Goal: Task Accomplishment & Management: Manage account settings

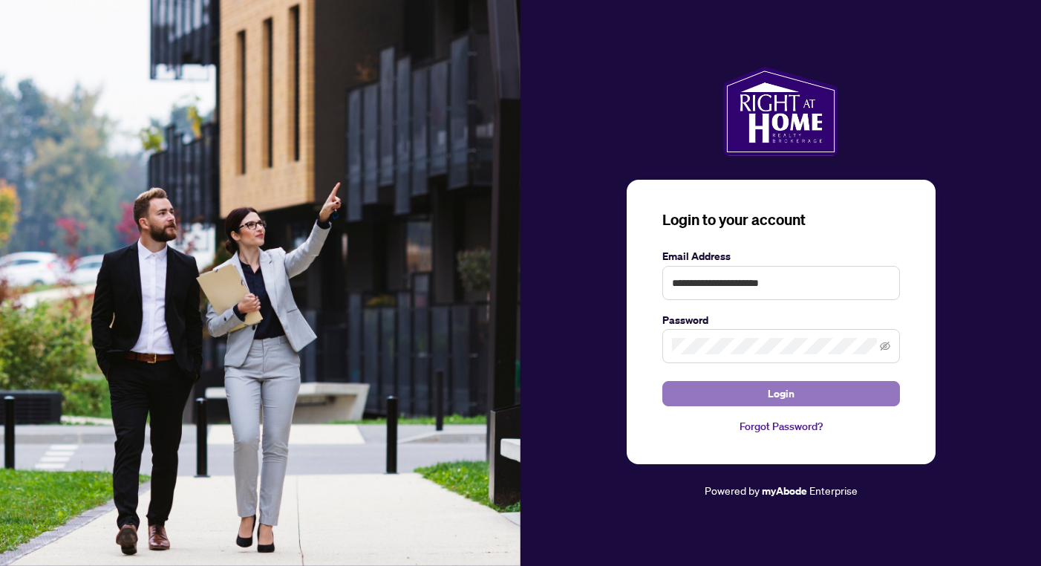
click at [747, 401] on button "Login" at bounding box center [781, 393] width 238 height 25
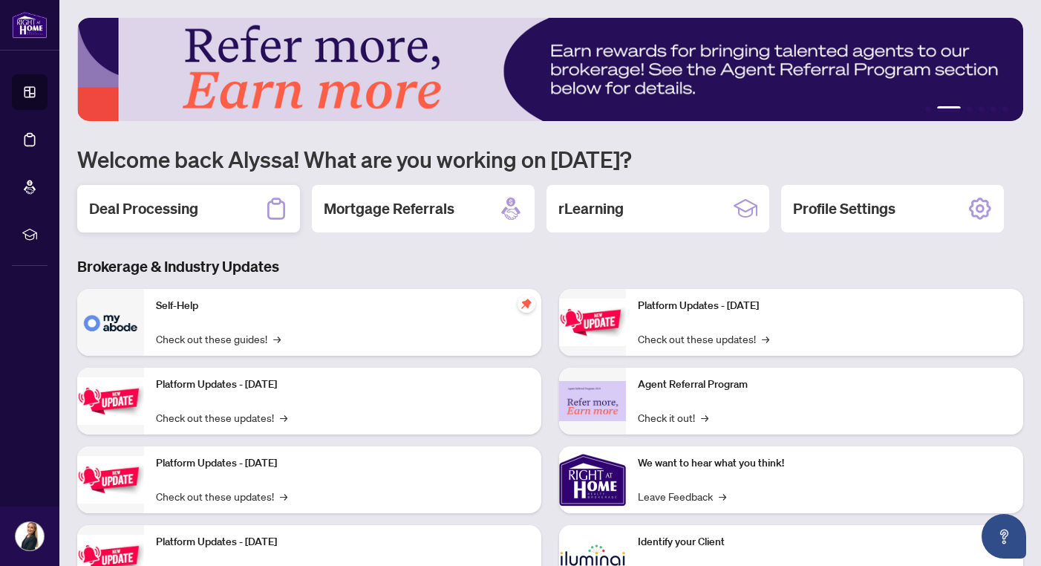
click at [234, 211] on div "Deal Processing" at bounding box center [188, 209] width 223 height 48
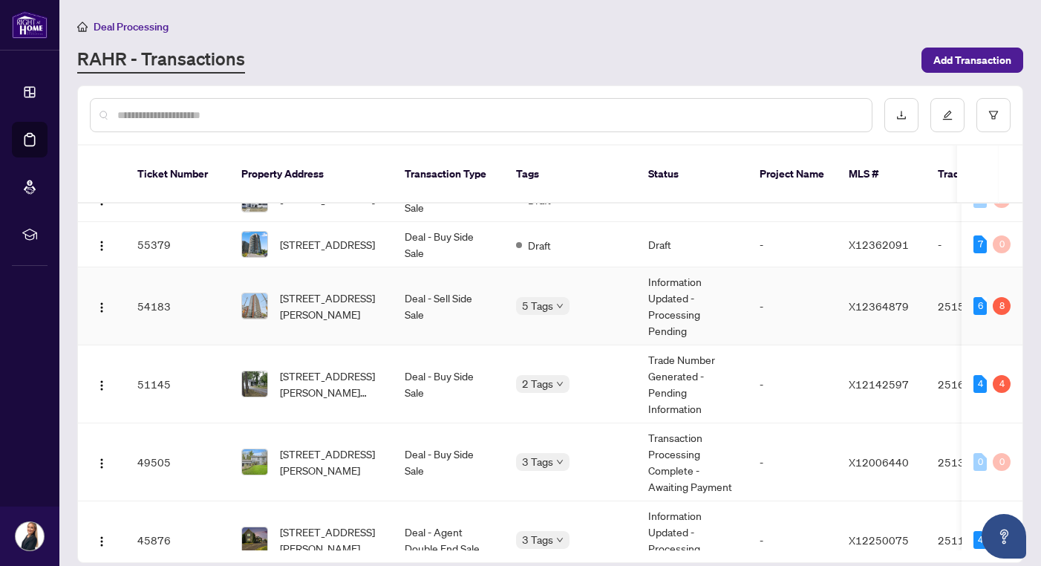
scroll to position [19, 0]
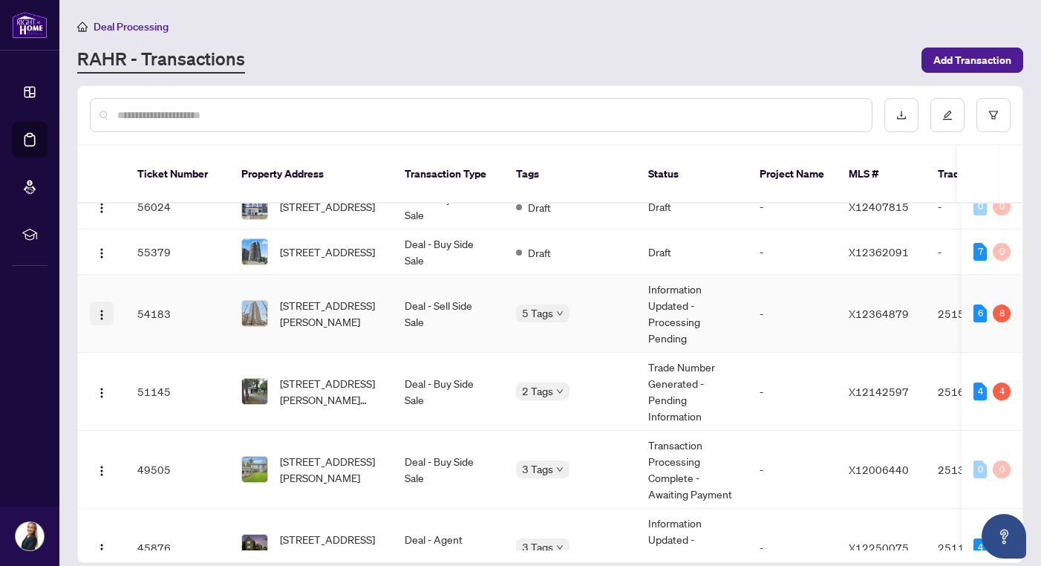
click at [97, 309] on img "button" at bounding box center [102, 315] width 12 height 12
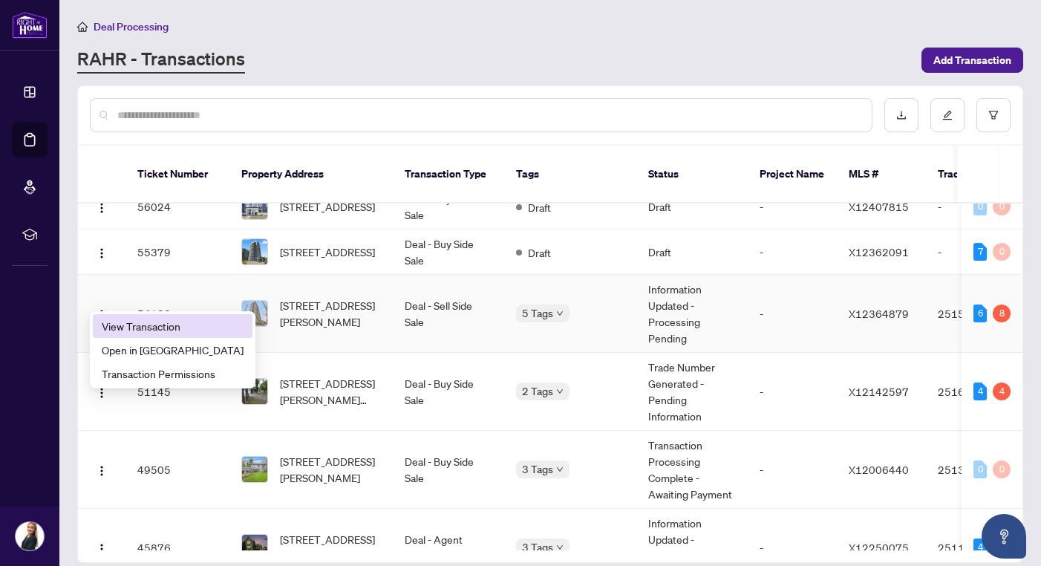
click at [175, 330] on span "View Transaction" at bounding box center [173, 326] width 142 height 16
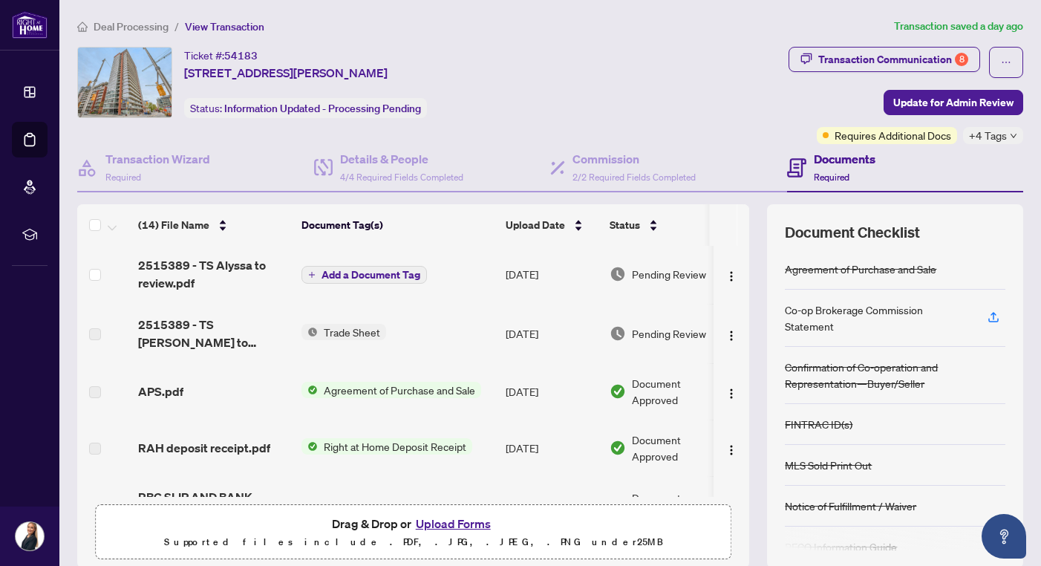
scroll to position [374, 0]
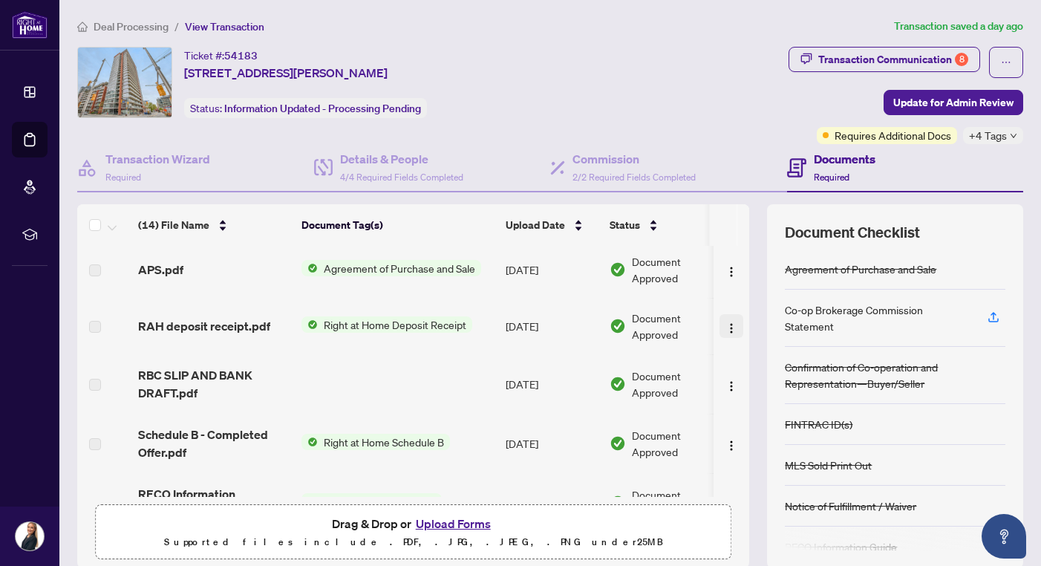
click at [728, 325] on img "button" at bounding box center [732, 328] width 12 height 12
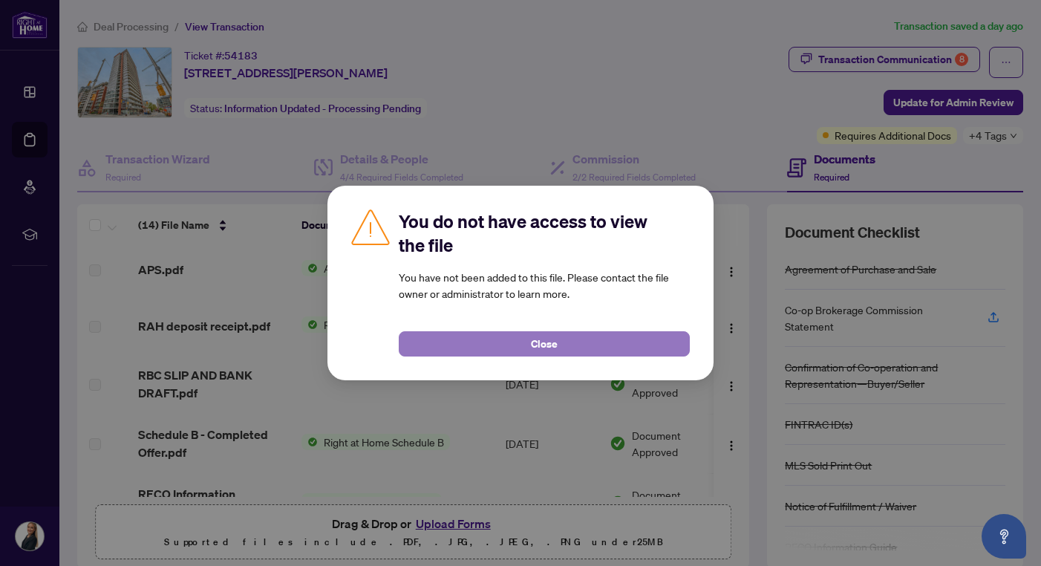
click at [618, 340] on button "Close" at bounding box center [544, 343] width 291 height 25
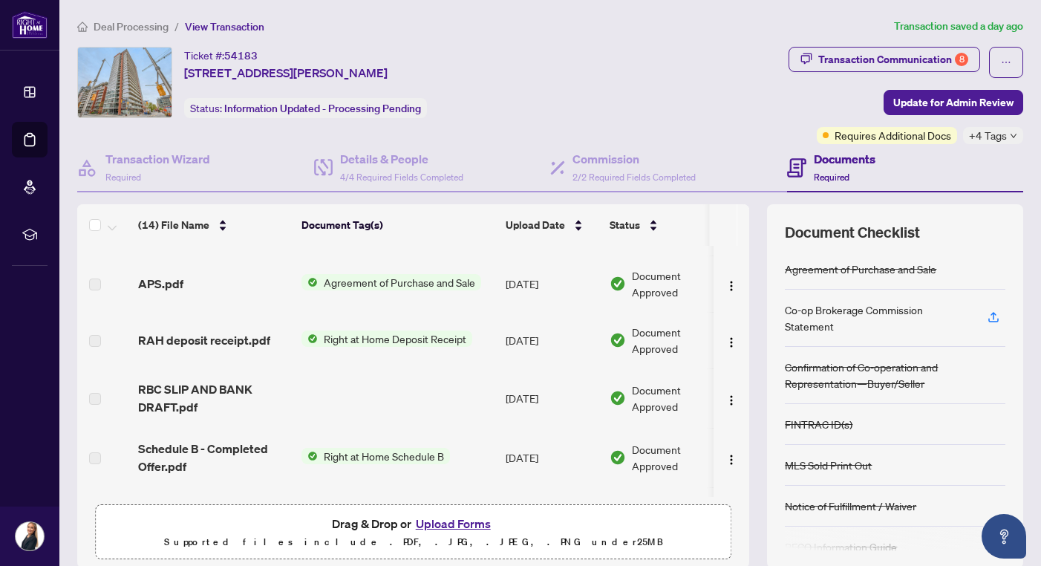
scroll to position [360, 0]
click at [728, 336] on img "button" at bounding box center [732, 342] width 12 height 12
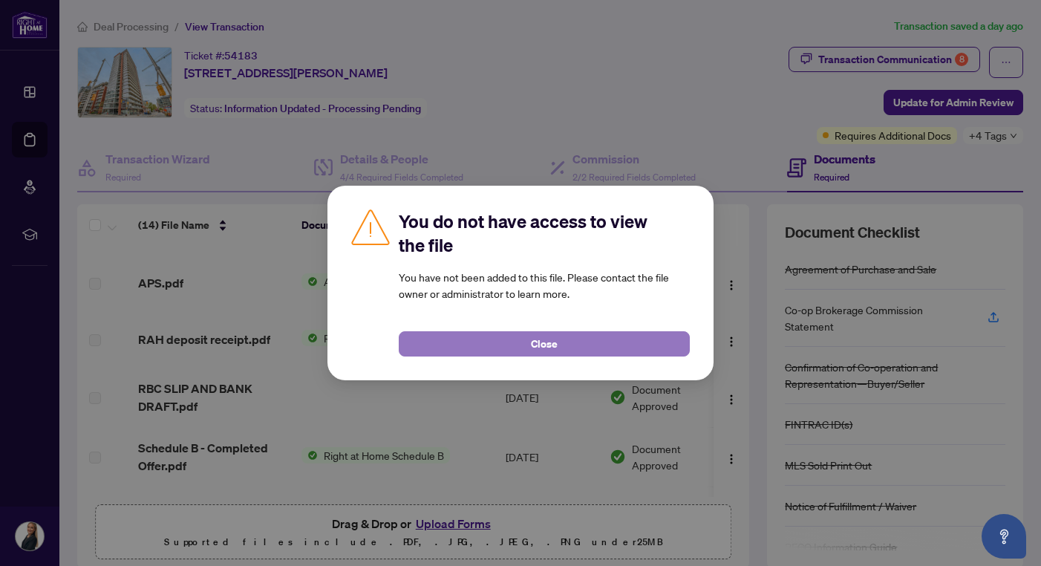
click at [569, 337] on button "Close" at bounding box center [544, 343] width 291 height 25
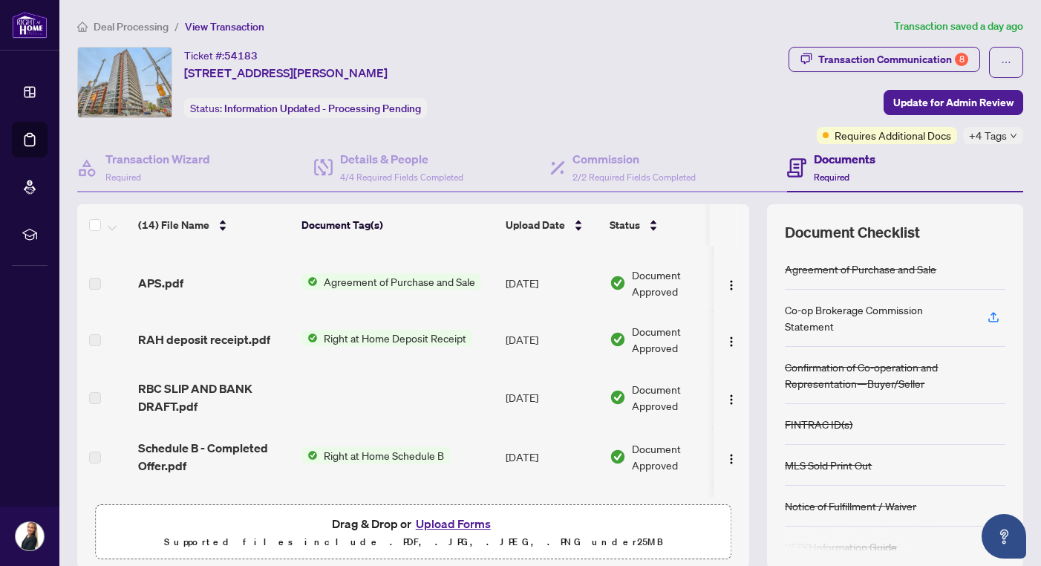
click at [351, 330] on span "Right at Home Deposit Receipt" at bounding box center [395, 338] width 154 height 16
click at [217, 336] on span "RAH deposit receipt.pdf" at bounding box center [204, 339] width 132 height 18
click at [726, 349] on td at bounding box center [732, 339] width 36 height 56
click at [726, 336] on img "button" at bounding box center [732, 342] width 12 height 12
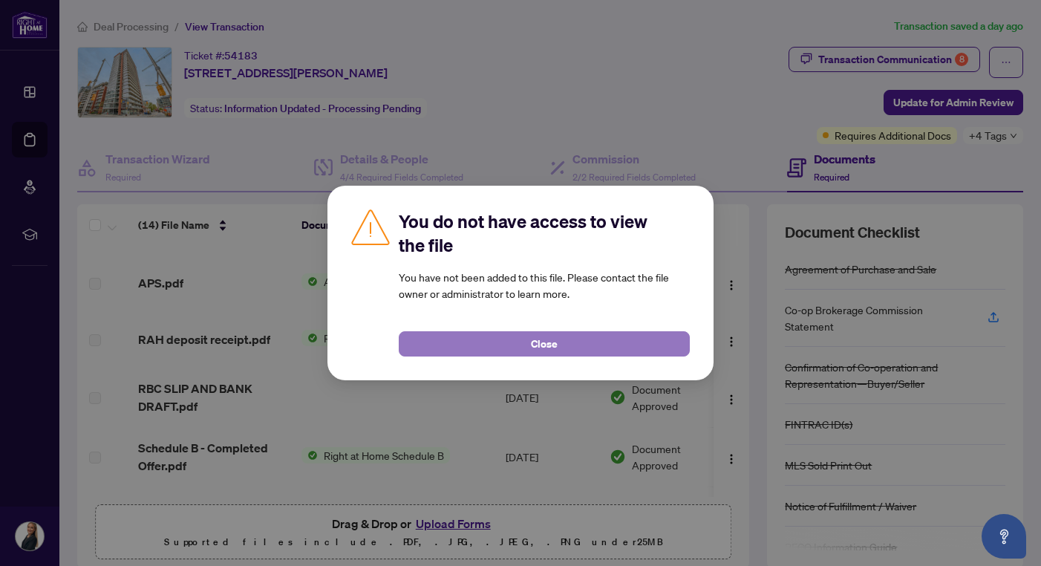
click at [597, 332] on button "Close" at bounding box center [544, 343] width 291 height 25
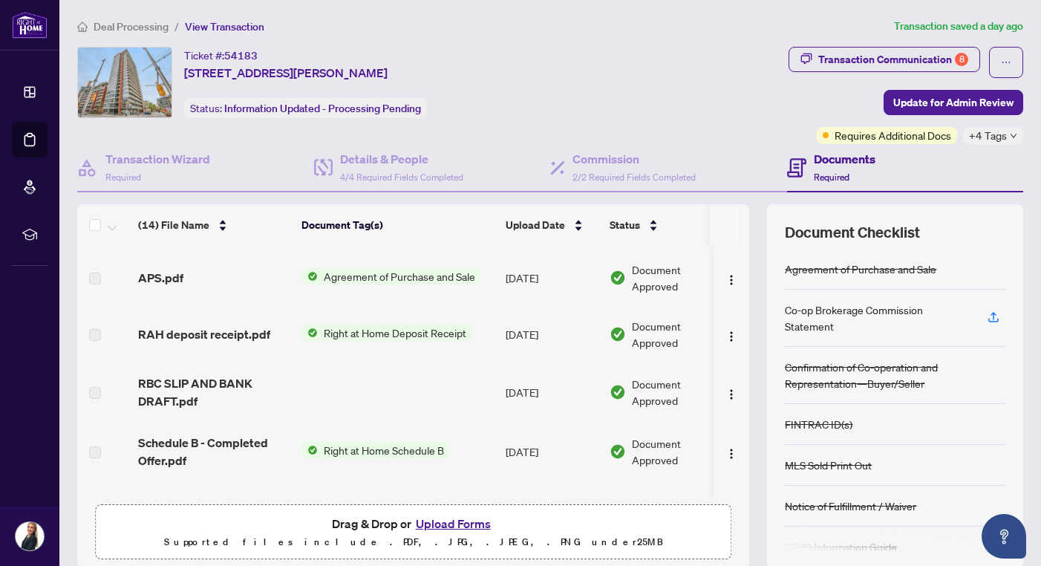
scroll to position [363, 0]
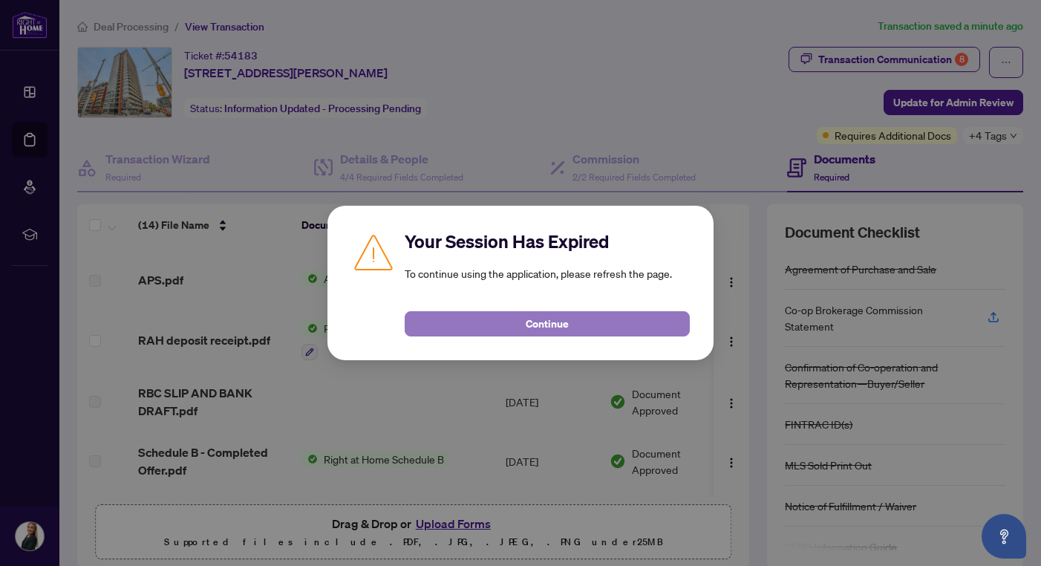
click at [544, 320] on span "Continue" at bounding box center [547, 324] width 43 height 24
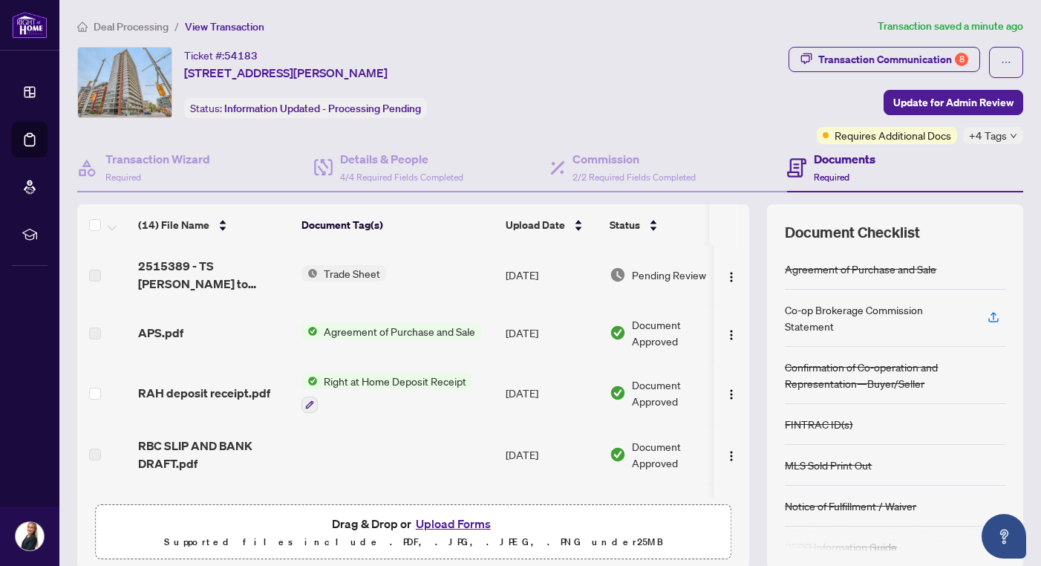
scroll to position [330, 0]
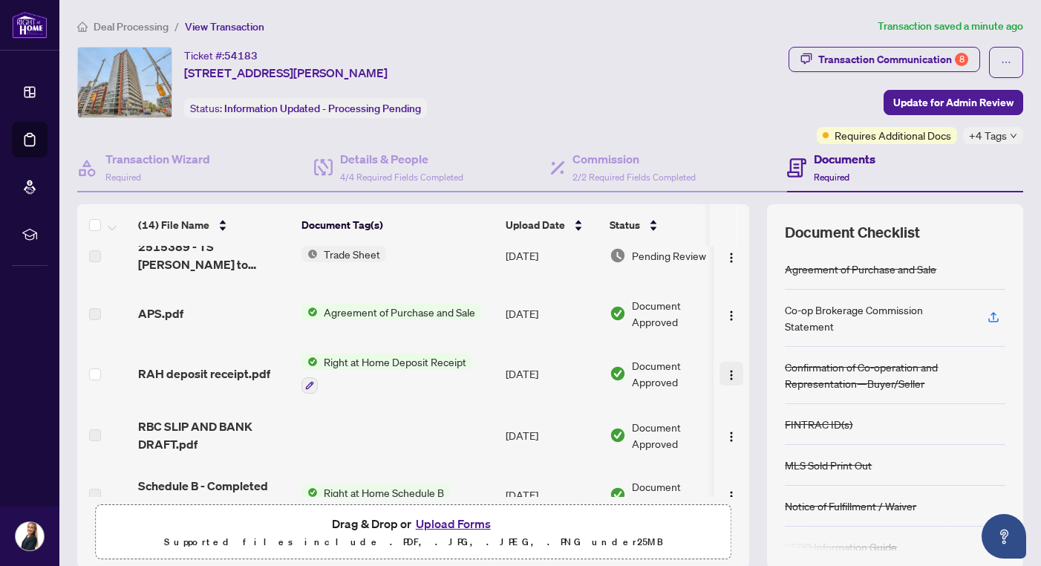
click at [728, 369] on img "button" at bounding box center [732, 375] width 12 height 12
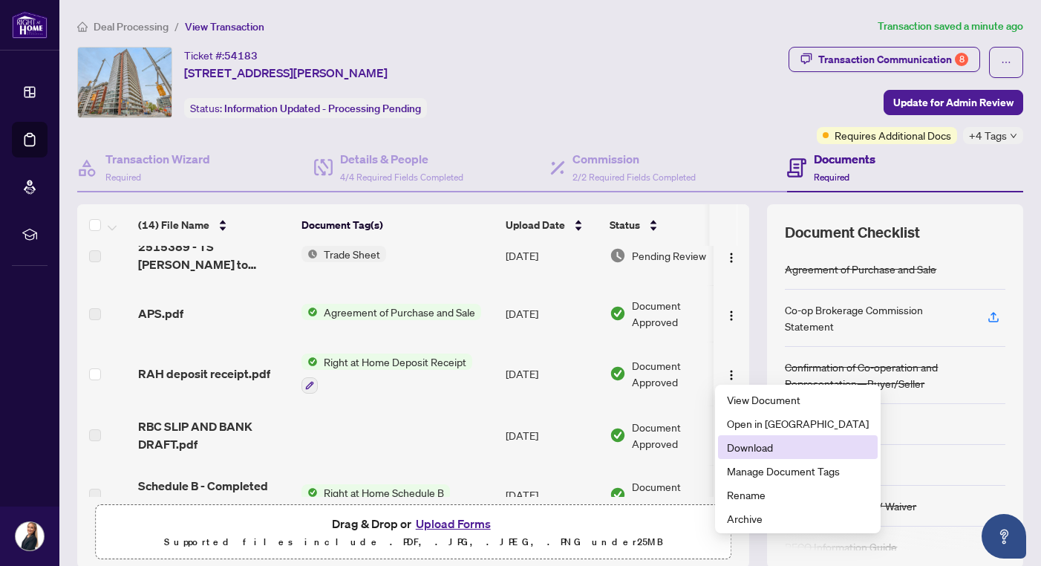
click at [749, 455] on li "Download" at bounding box center [798, 447] width 160 height 24
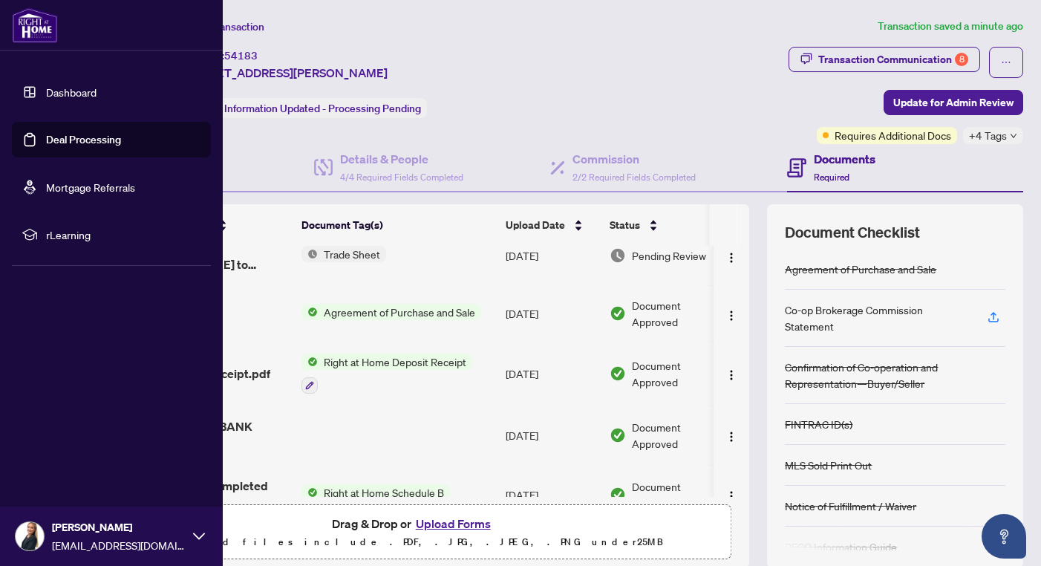
click at [30, 538] on img at bounding box center [30, 536] width 28 height 28
click at [93, 451] on button "Logout" at bounding box center [111, 447] width 199 height 25
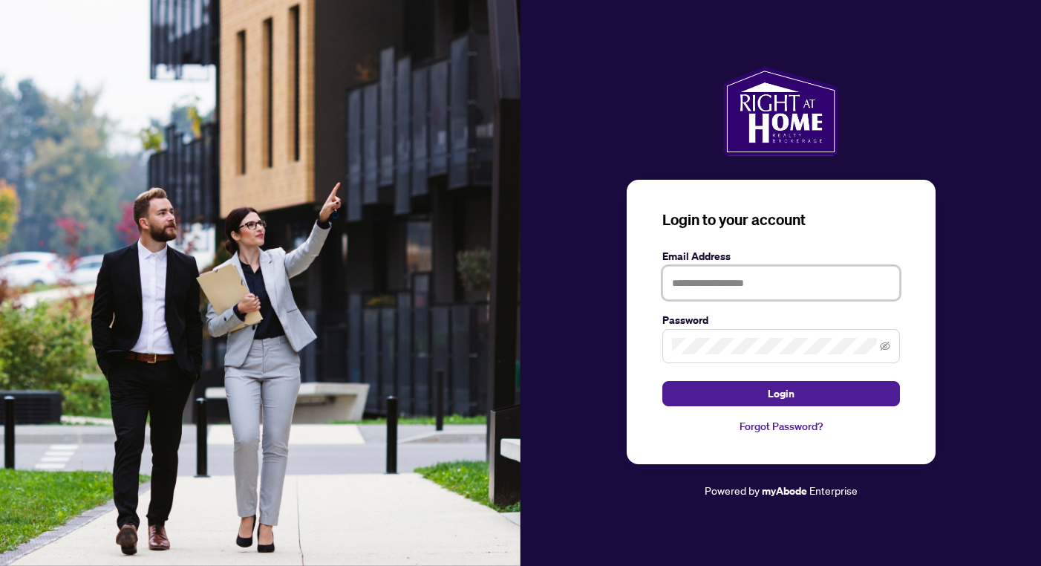
type input "**********"
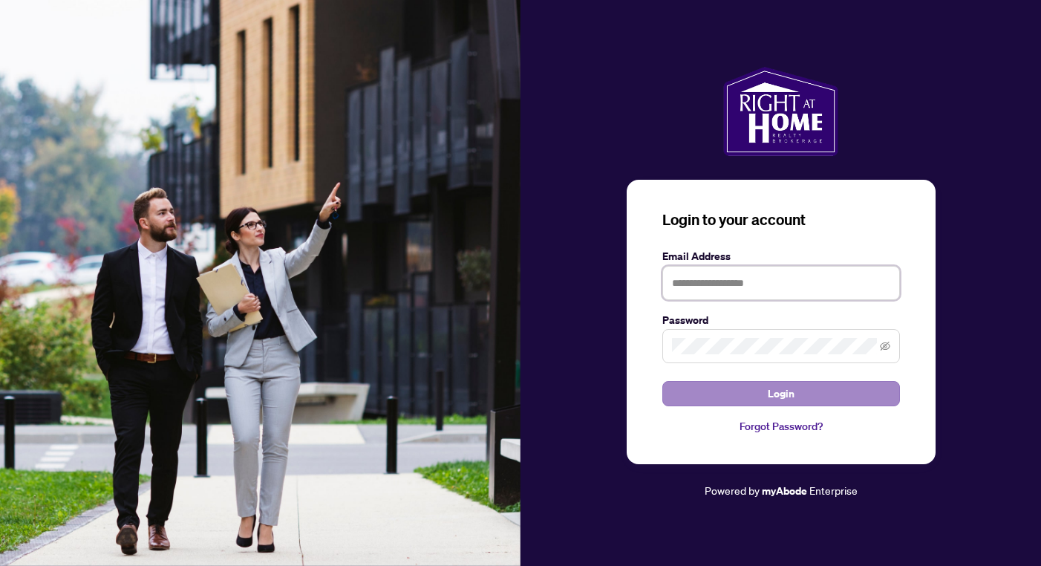
type input "**********"
click at [879, 395] on button "Login" at bounding box center [781, 393] width 238 height 25
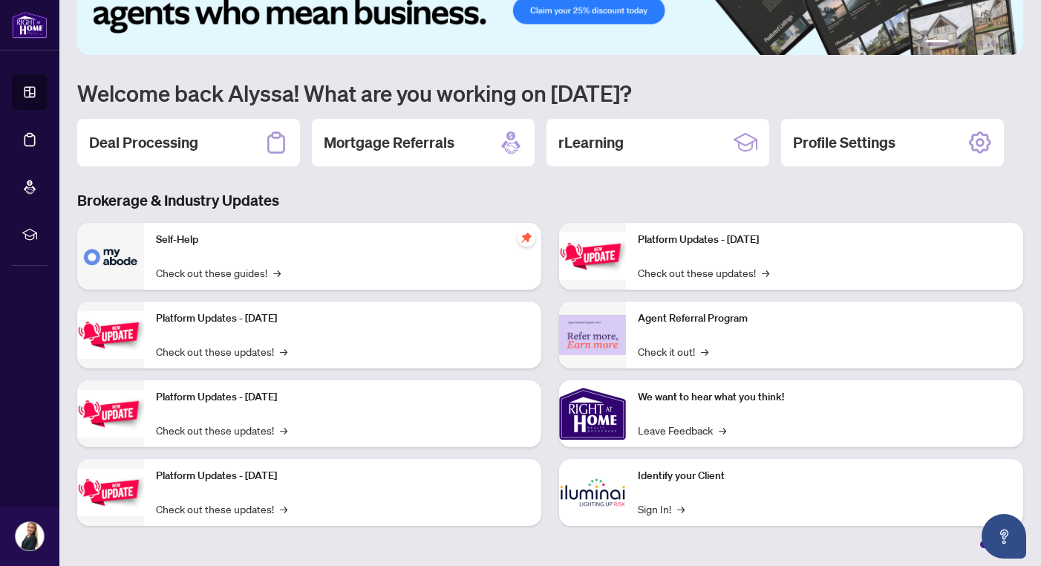
scroll to position [65, 0]
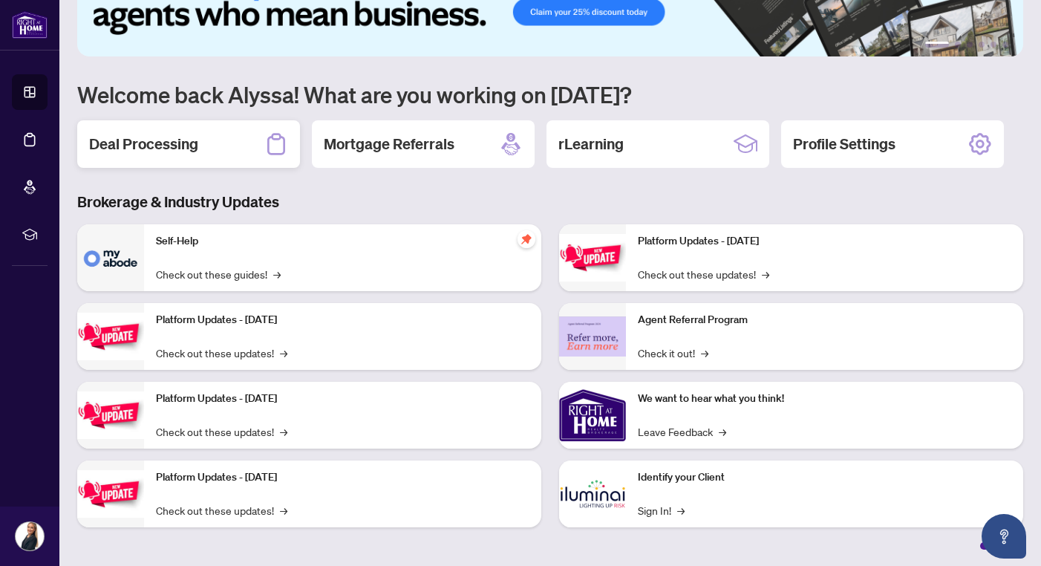
click at [193, 140] on h2 "Deal Processing" at bounding box center [143, 144] width 109 height 21
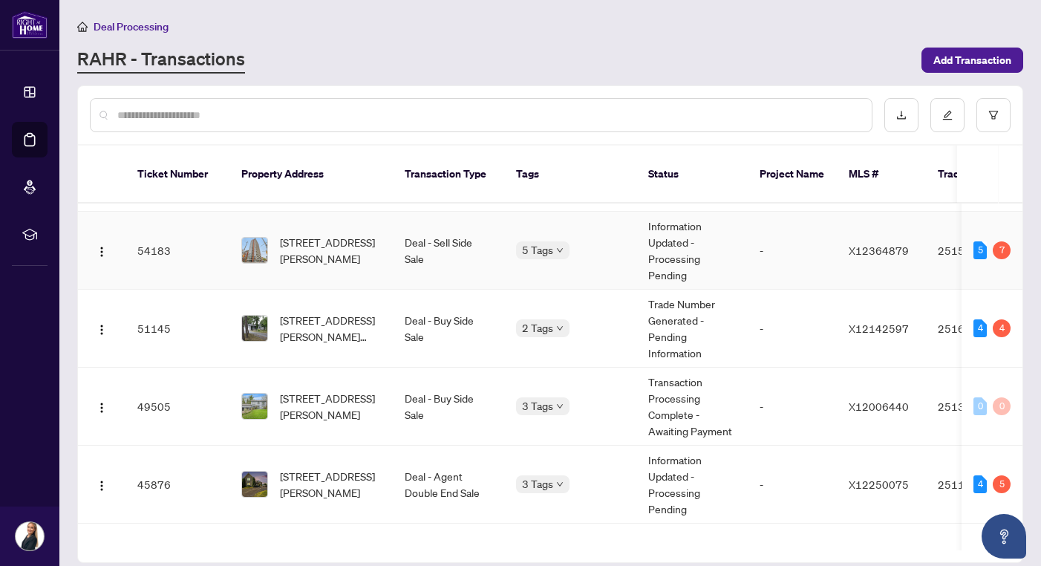
scroll to position [82, 0]
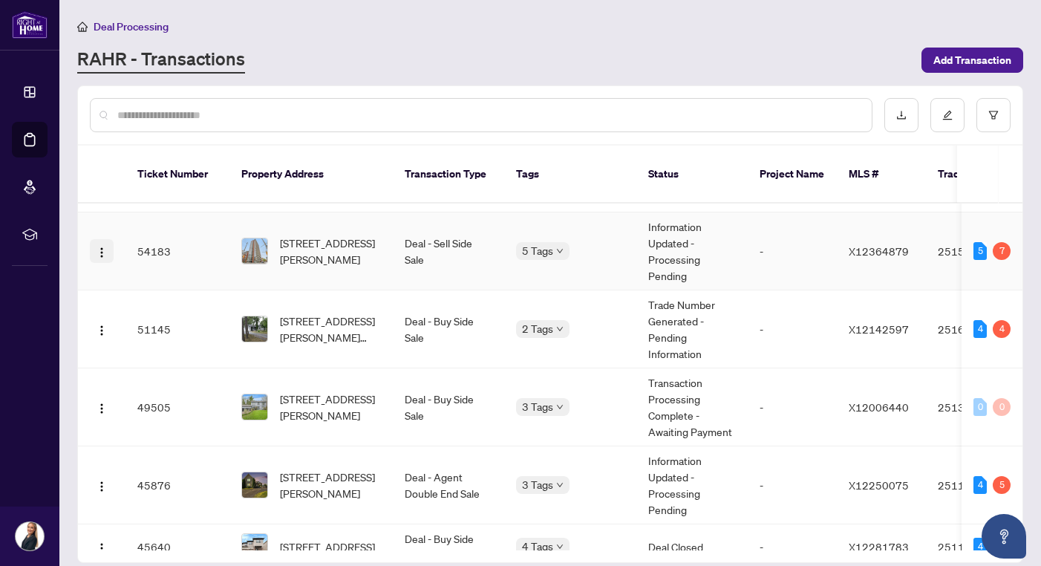
click at [101, 247] on img "button" at bounding box center [102, 253] width 12 height 12
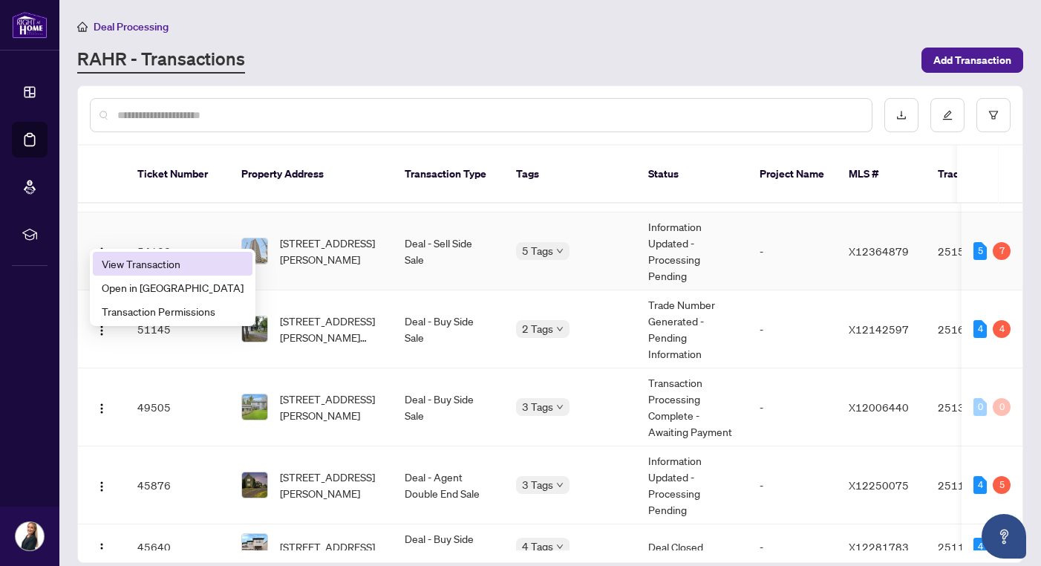
click at [133, 261] on span "View Transaction" at bounding box center [173, 263] width 142 height 16
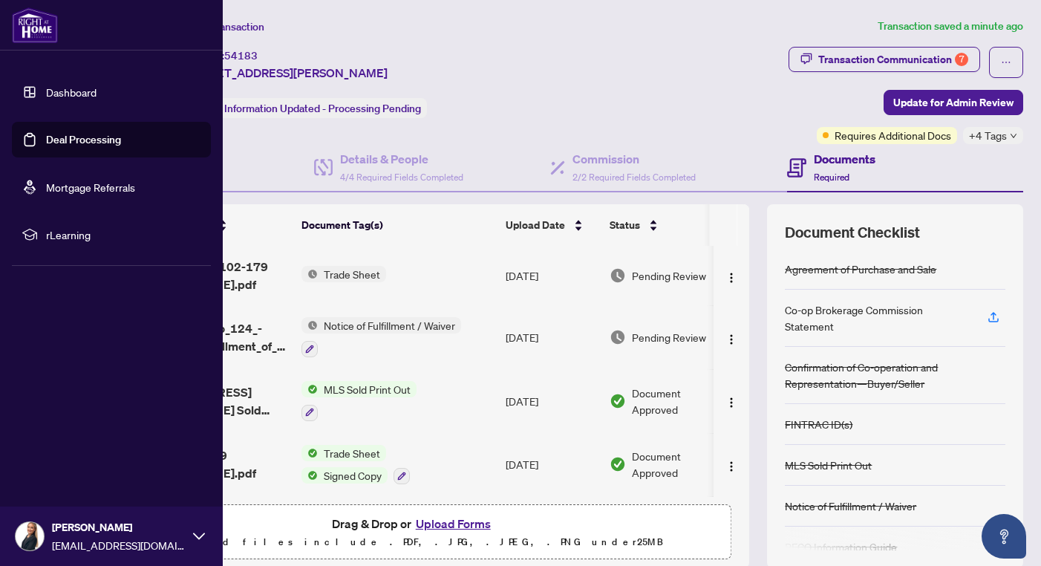
click at [57, 527] on span "[PERSON_NAME]" at bounding box center [119, 527] width 134 height 16
click at [82, 448] on button "Logout" at bounding box center [111, 447] width 199 height 25
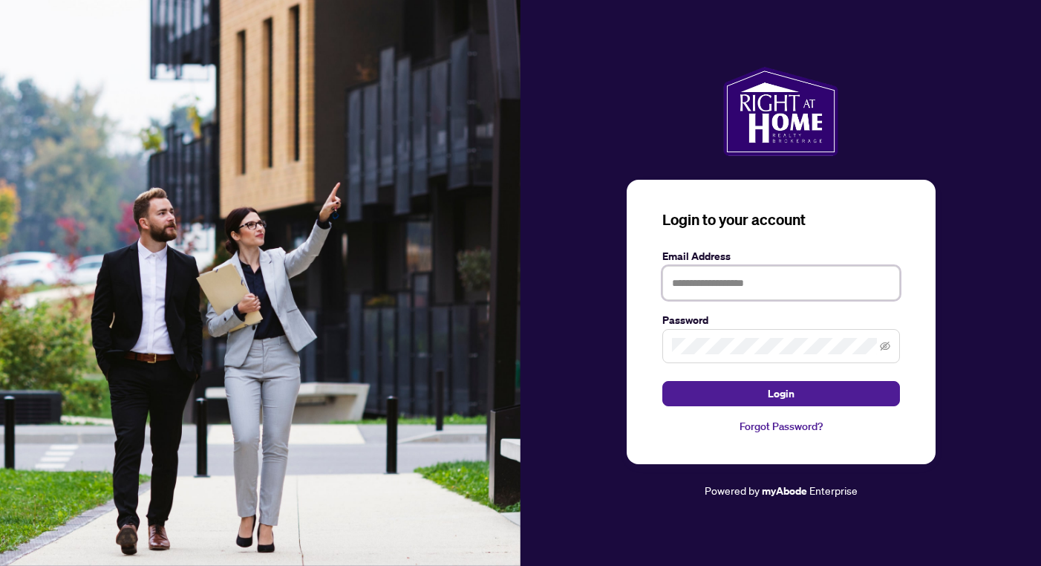
type input "**********"
click at [968, 125] on div at bounding box center [781, 111] width 521 height 89
